Goal: Task Accomplishment & Management: Use online tool/utility

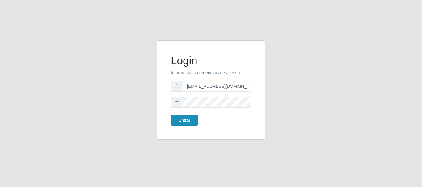
type input "[EMAIL_ADDRESS][DOMAIN_NAME]"
click at [179, 119] on button "Entrar" at bounding box center [184, 120] width 27 height 11
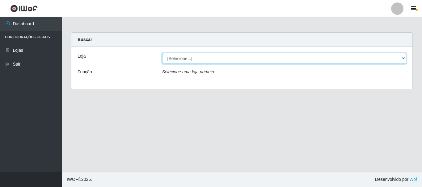
click at [162, 53] on select "[Selecione...] Super Show - [PERSON_NAME]" at bounding box center [284, 58] width 244 height 11
select select "120"
click option "Super Show - [PERSON_NAME]" at bounding box center [0, 0] width 0 height 0
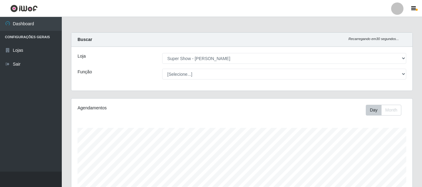
click at [162, 69] on select "[Selecione...] ASG Auxiliar de Estacionamento Balconista Embalador Embalador + …" at bounding box center [284, 74] width 244 height 11
select select "16"
click option "ASG" at bounding box center [0, 0] width 0 height 0
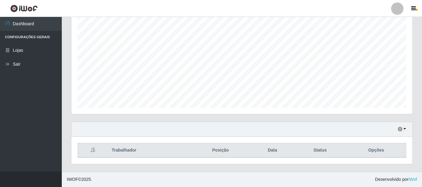
scroll to position [0, 0]
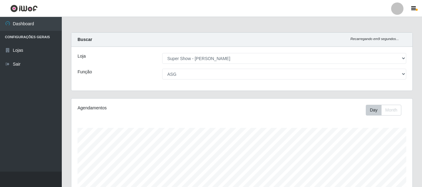
click at [188, 32] on main "Carregando... Buscar Recarregando em 9 segundos... Loja [Selecione...] Super Sh…" at bounding box center [242, 151] width 360 height 268
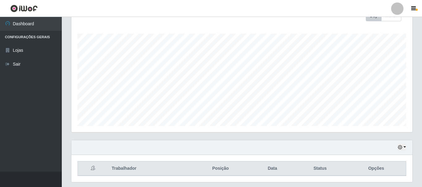
scroll to position [113, 0]
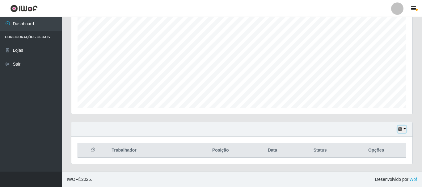
click at [399, 132] on button "button" at bounding box center [401, 129] width 9 height 7
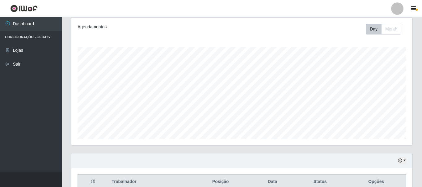
scroll to position [0, 0]
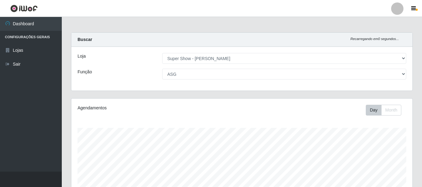
click at [198, 81] on div "Loja [Selecione...] Super Show - [PERSON_NAME] Função [Selecione...] ASG Auxili…" at bounding box center [241, 69] width 341 height 44
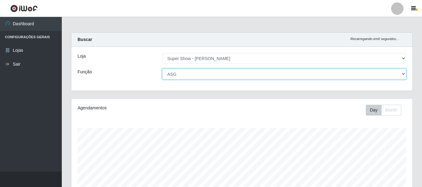
click at [162, 69] on select "[Selecione...] ASG Auxiliar de Estacionamento Balconista Embalador Embalador + …" at bounding box center [284, 74] width 244 height 11
click option "ASG" at bounding box center [0, 0] width 0 height 0
